Goal: Information Seeking & Learning: Understand process/instructions

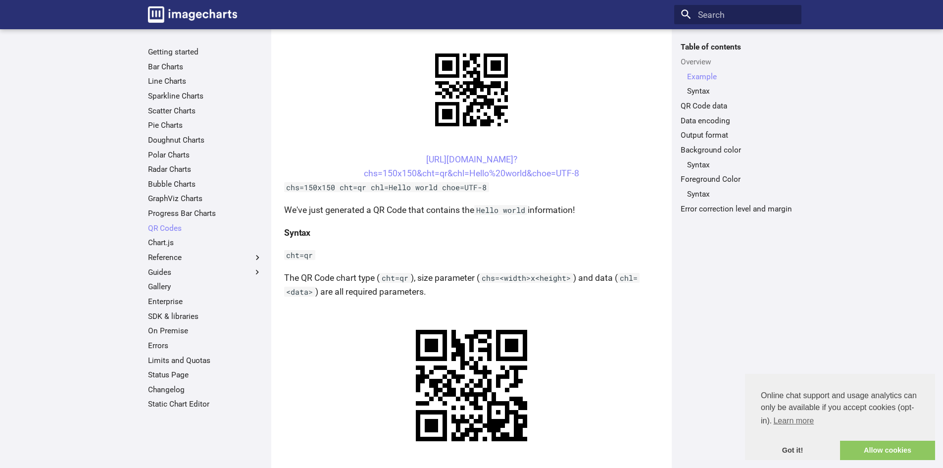
scroll to position [144, 0]
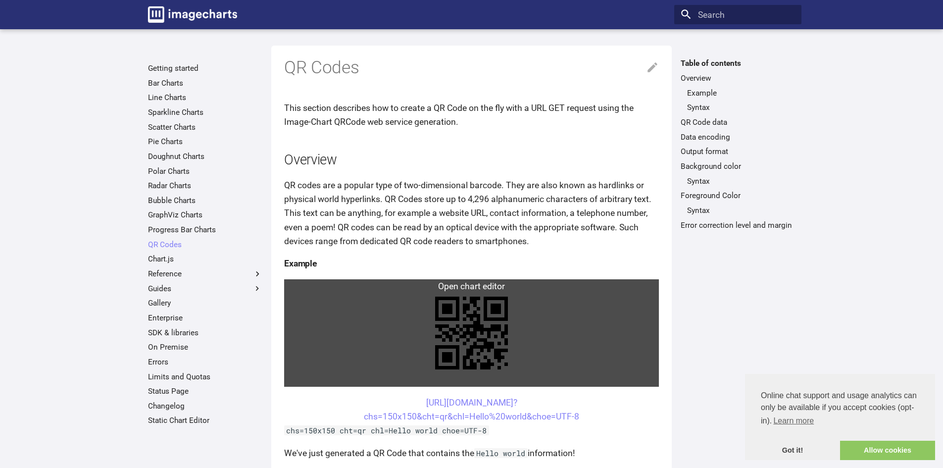
click at [379, 285] on link at bounding box center [471, 332] width 375 height 107
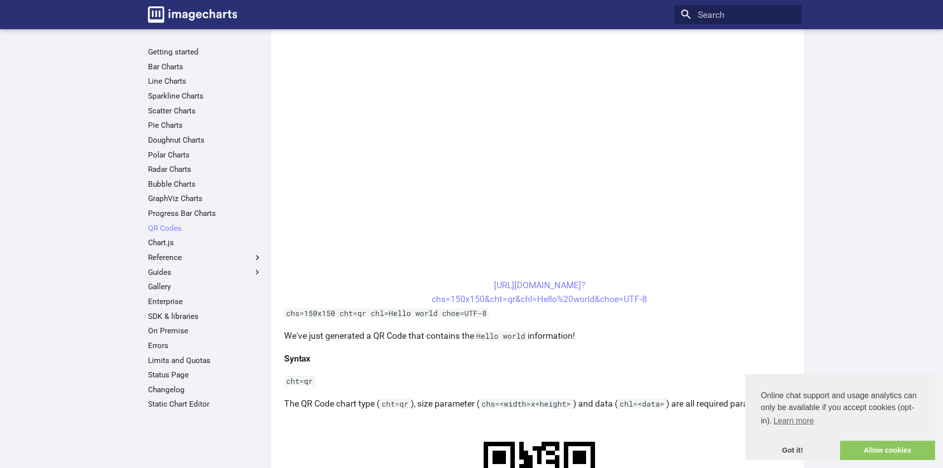
scroll to position [148, 0]
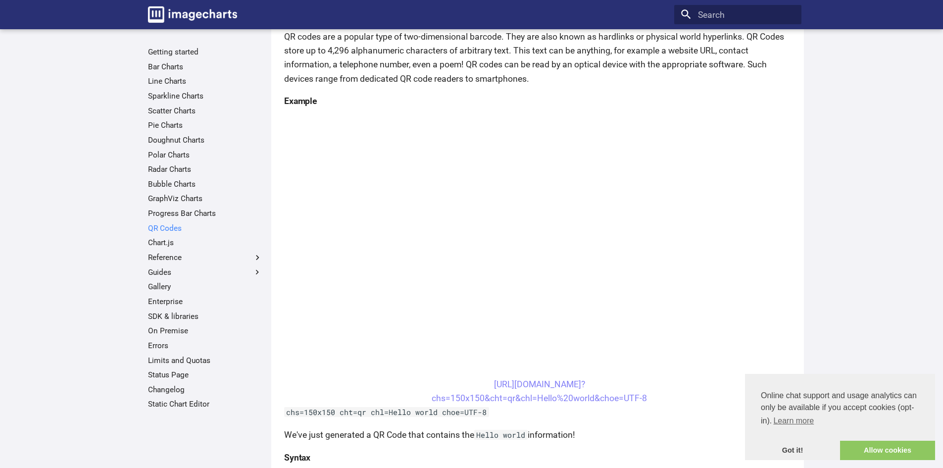
click at [180, 232] on link "QR Codes" at bounding box center [205, 228] width 114 height 10
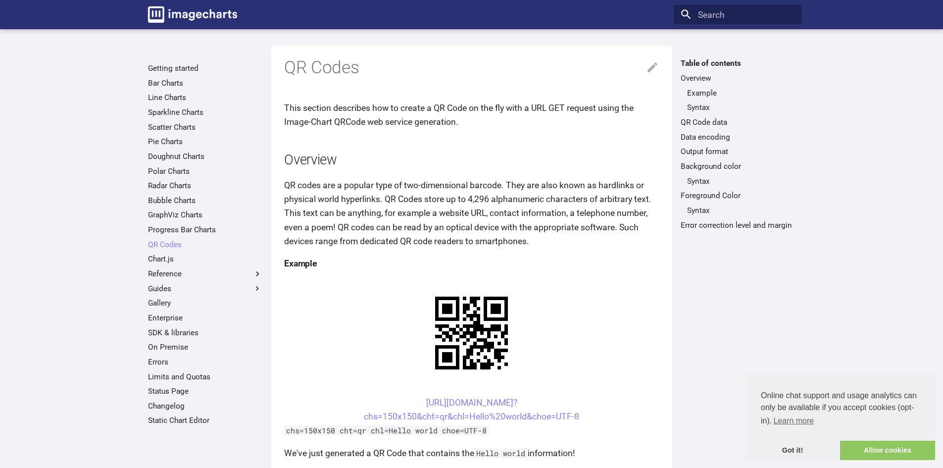
drag, startPoint x: 388, startPoint y: 306, endPoint x: 587, endPoint y: 323, distance: 200.6
click at [587, 395] on center "[URL][DOMAIN_NAME]? chs=150x150&cht=qr&chl=Hello%20world&choe=UTF-8" at bounding box center [471, 409] width 375 height 28
copy link "[URL][DOMAIN_NAME]? chs=150x150&cht=qr&chl=Hello%20world&choe=UTF-8"
